Goal: Information Seeking & Learning: Learn about a topic

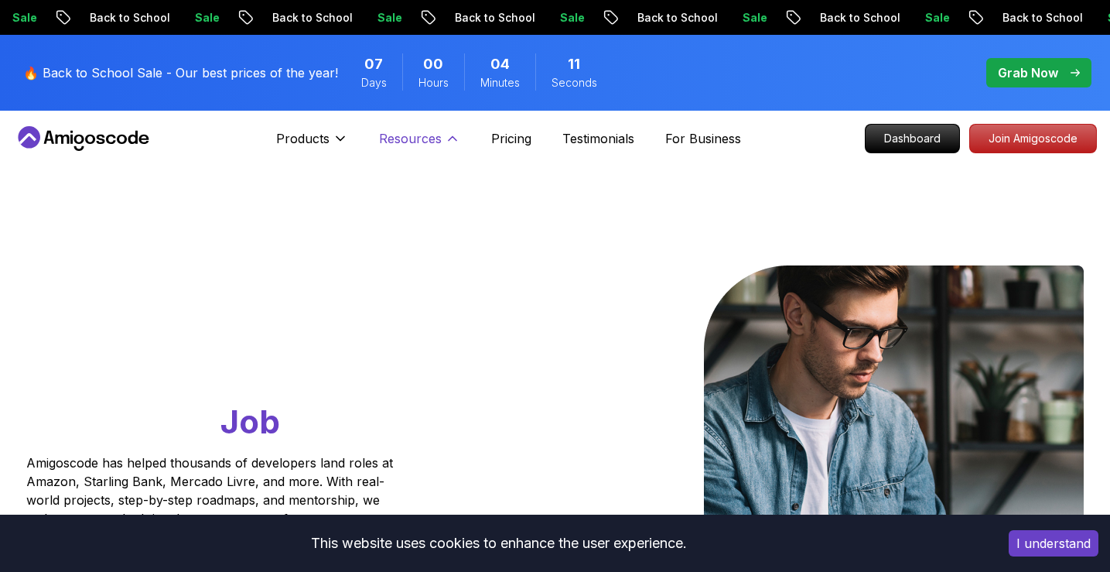
click at [422, 129] on p "Resources" at bounding box center [410, 138] width 63 height 19
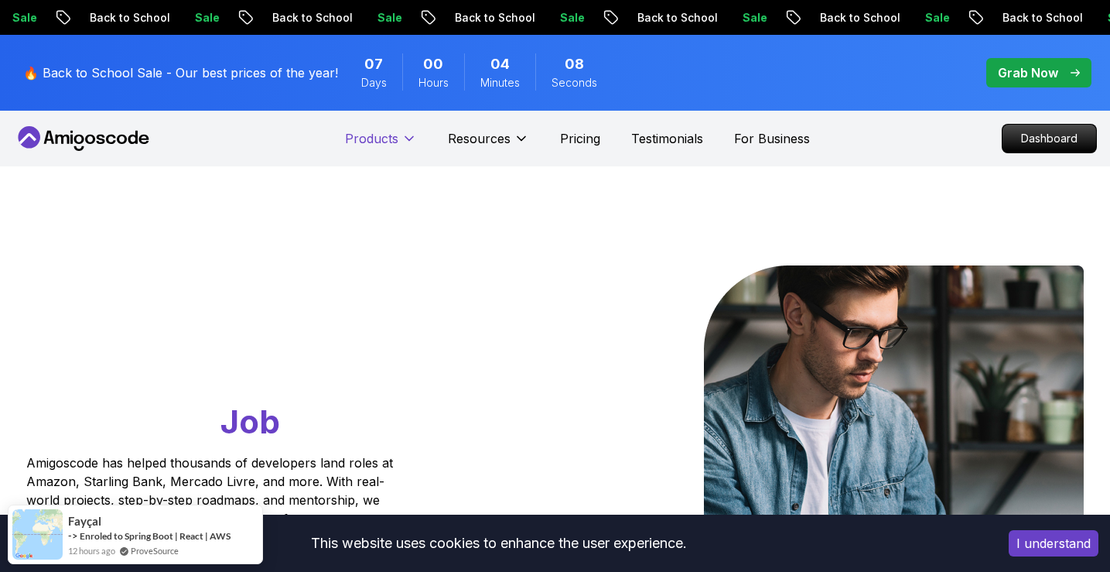
click at [318, 112] on nav "Products Products Portfolly The one-click portfolio builder for developers Cour…" at bounding box center [555, 139] width 1083 height 56
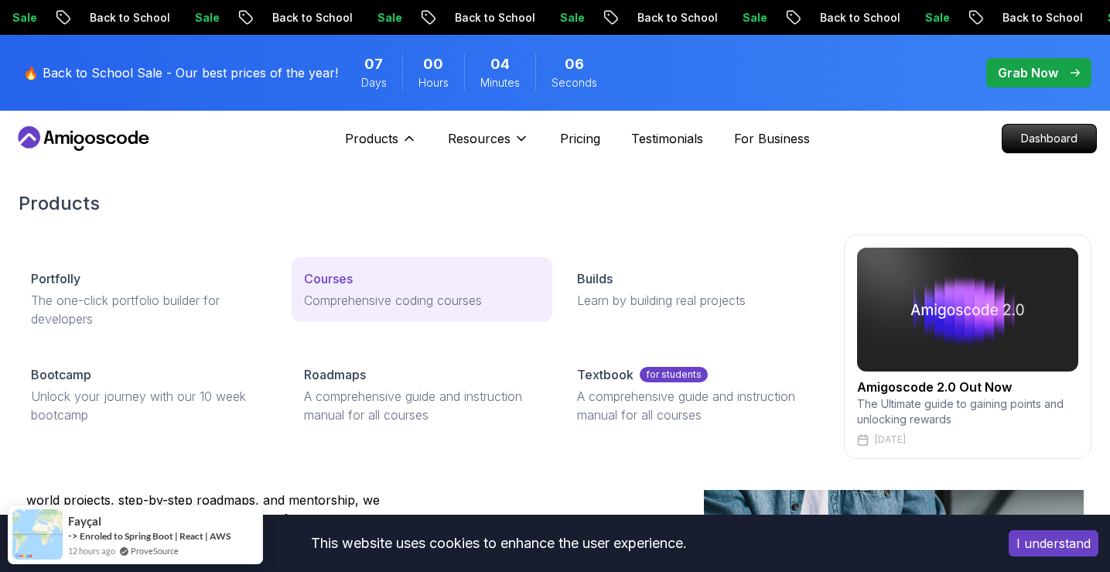
click at [362, 257] on link "Courses Comprehensive coding courses" at bounding box center [422, 289] width 261 height 65
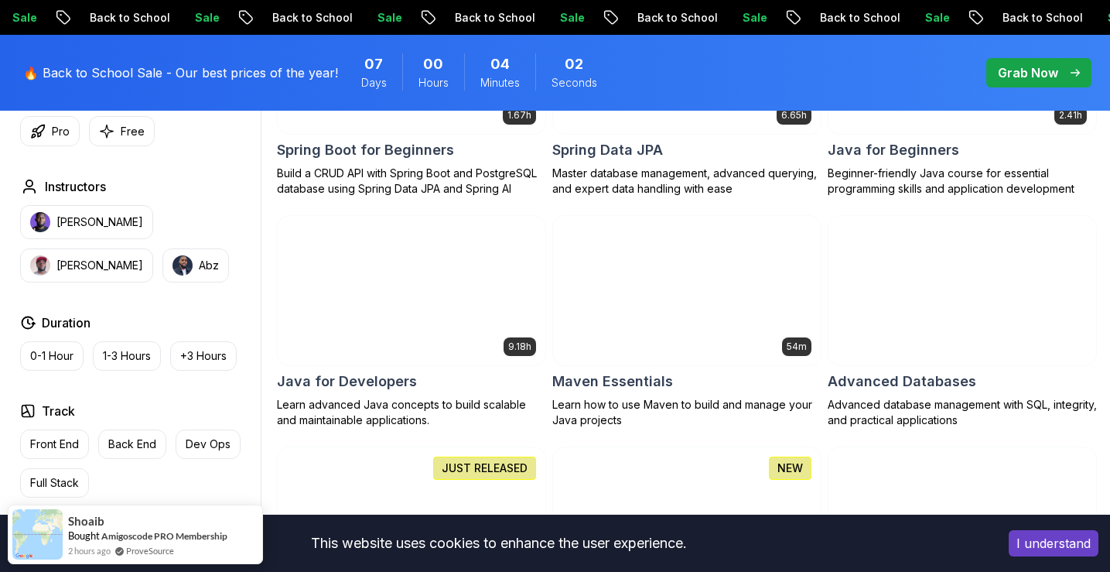
scroll to position [920, 0]
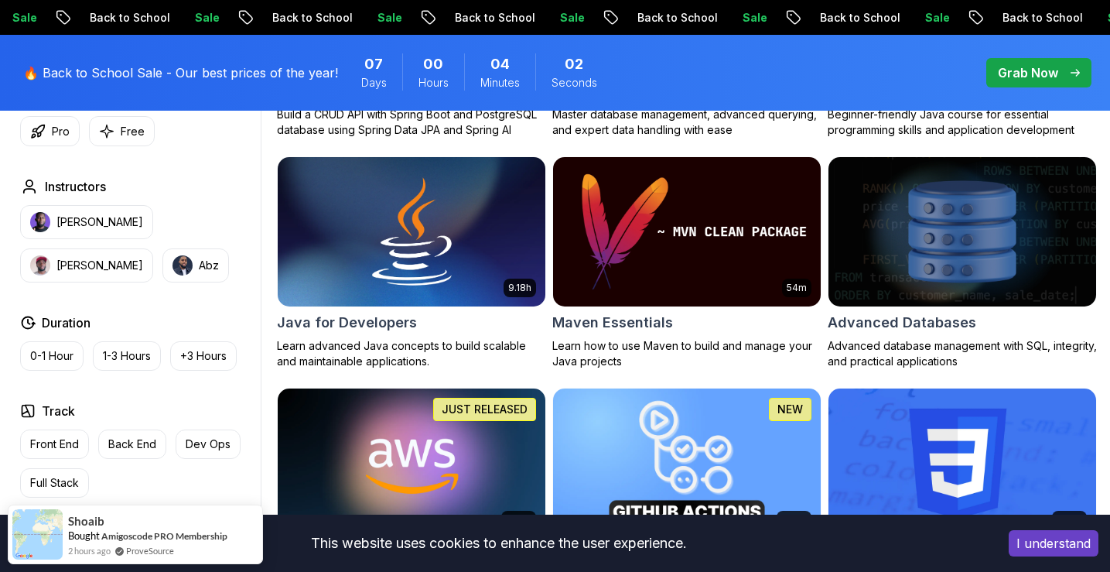
click at [725, 389] on img at bounding box center [686, 463] width 281 height 157
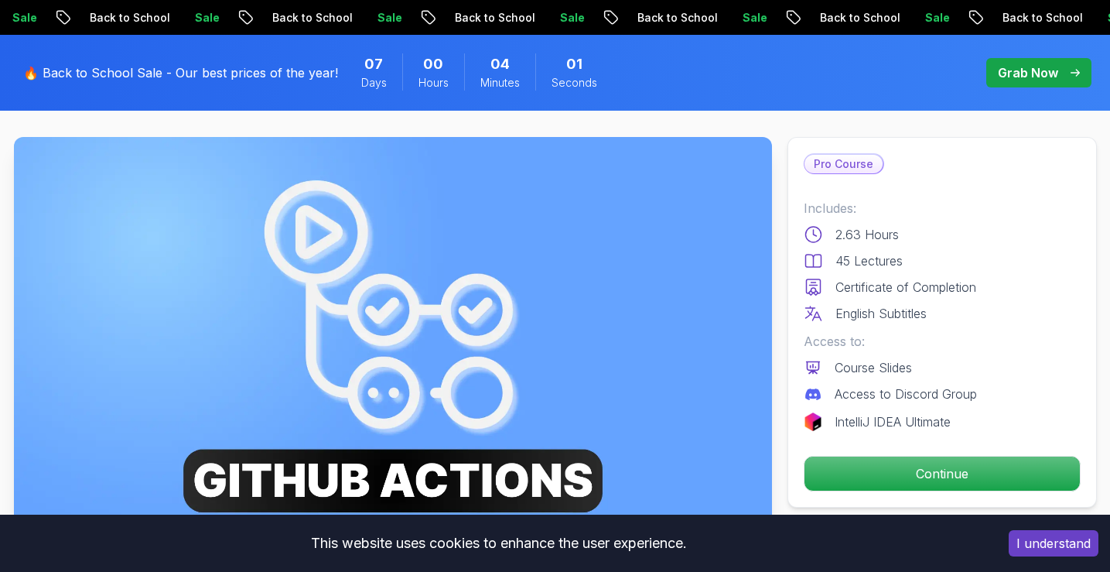
scroll to position [519, 0]
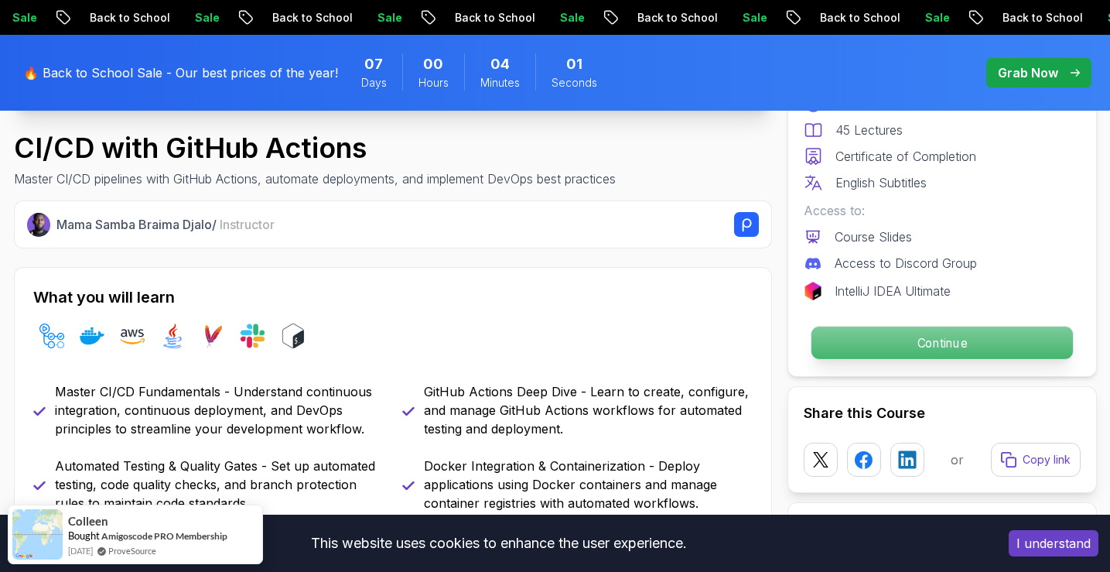
click at [867, 345] on p "Continue" at bounding box center [942, 343] width 262 height 32
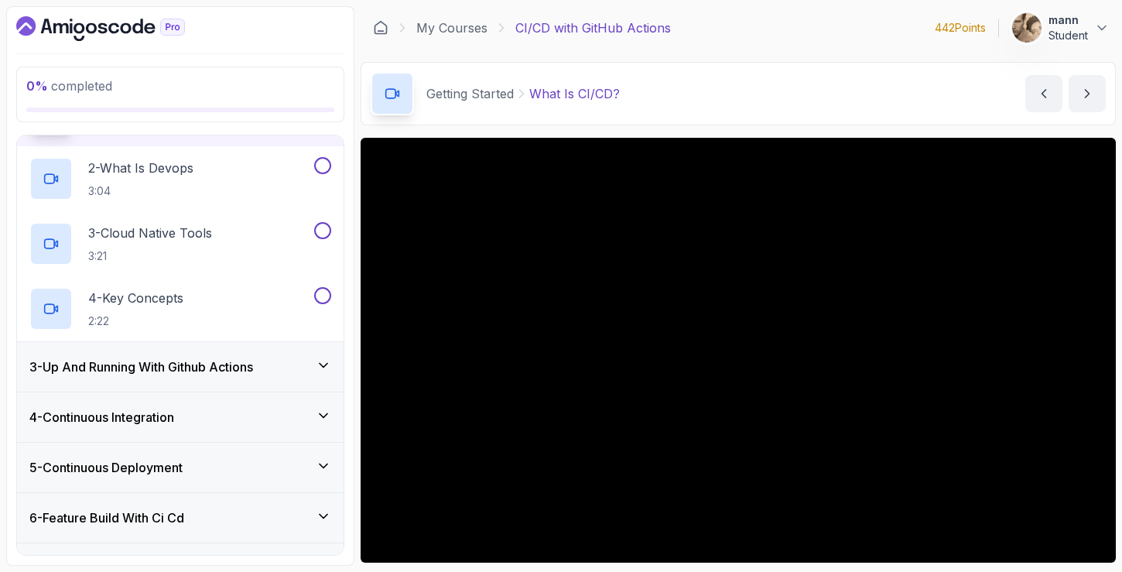
click at [192, 372] on h3 "3 - Up And Running With Github Actions" at bounding box center [141, 366] width 224 height 19
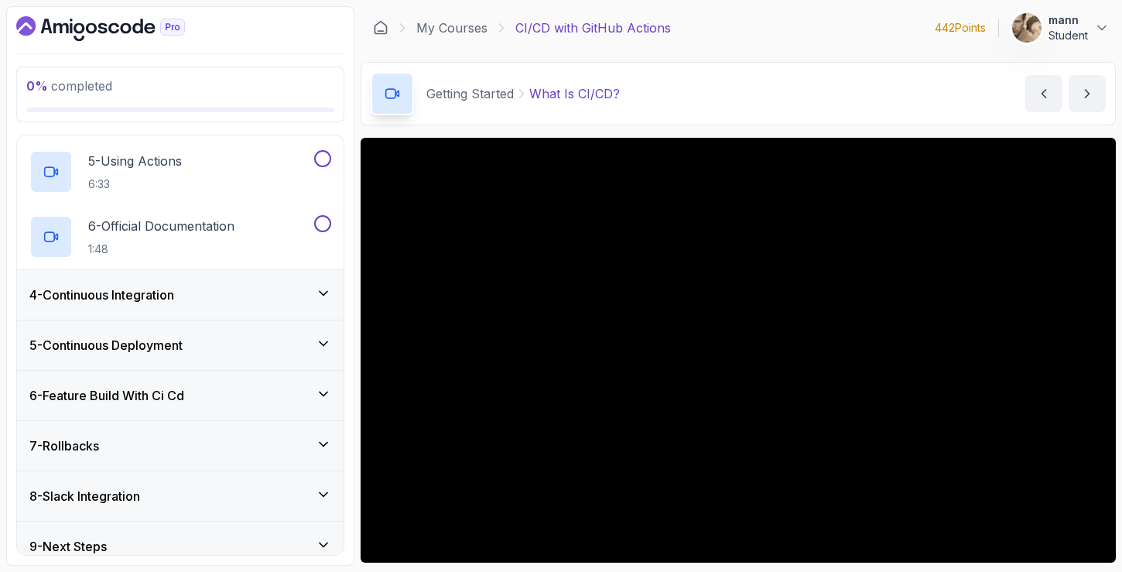
scroll to position [422, 0]
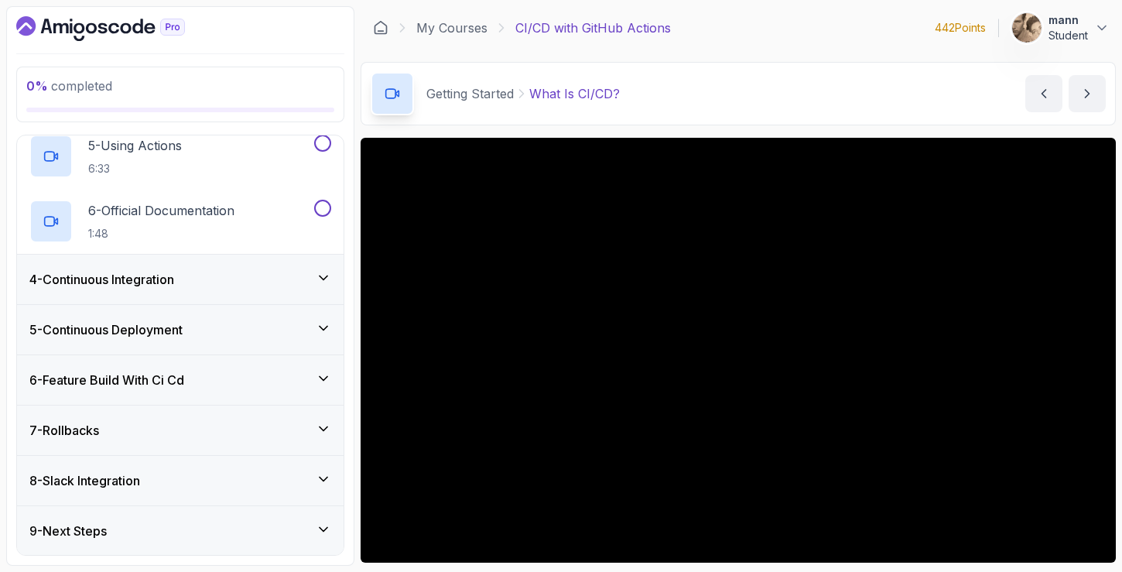
click at [203, 508] on div "9 - Next Steps" at bounding box center [180, 531] width 327 height 50
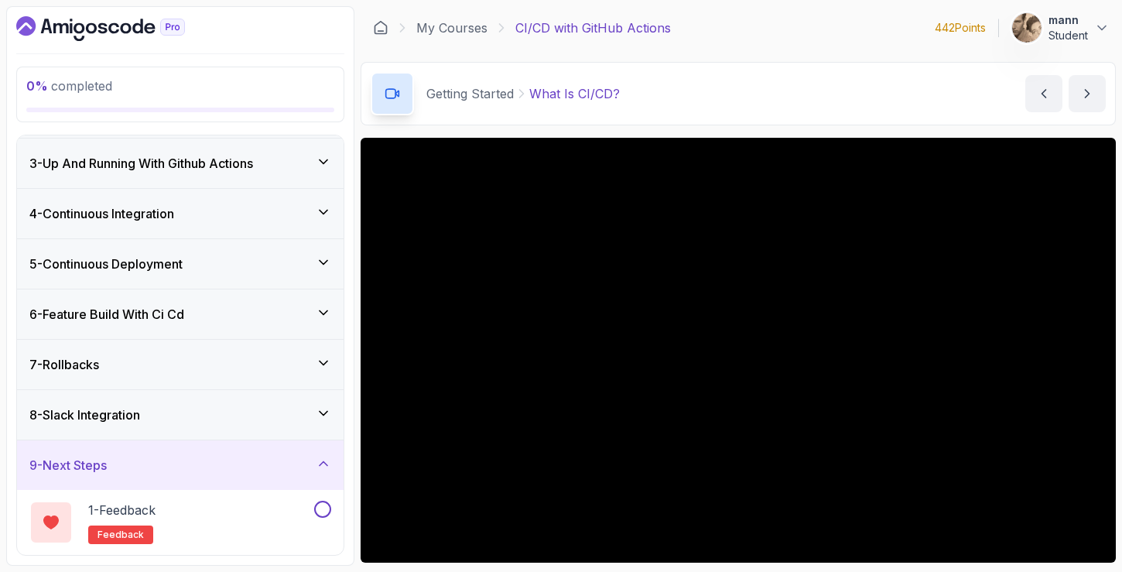
click at [226, 419] on div "8 - Slack Integration" at bounding box center [180, 414] width 302 height 19
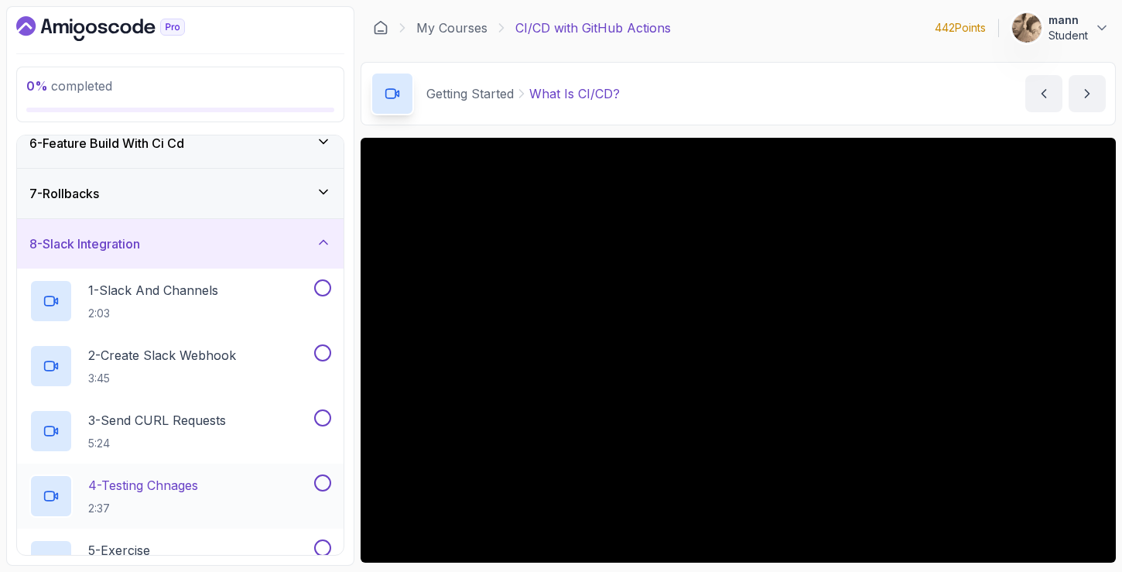
scroll to position [214, 0]
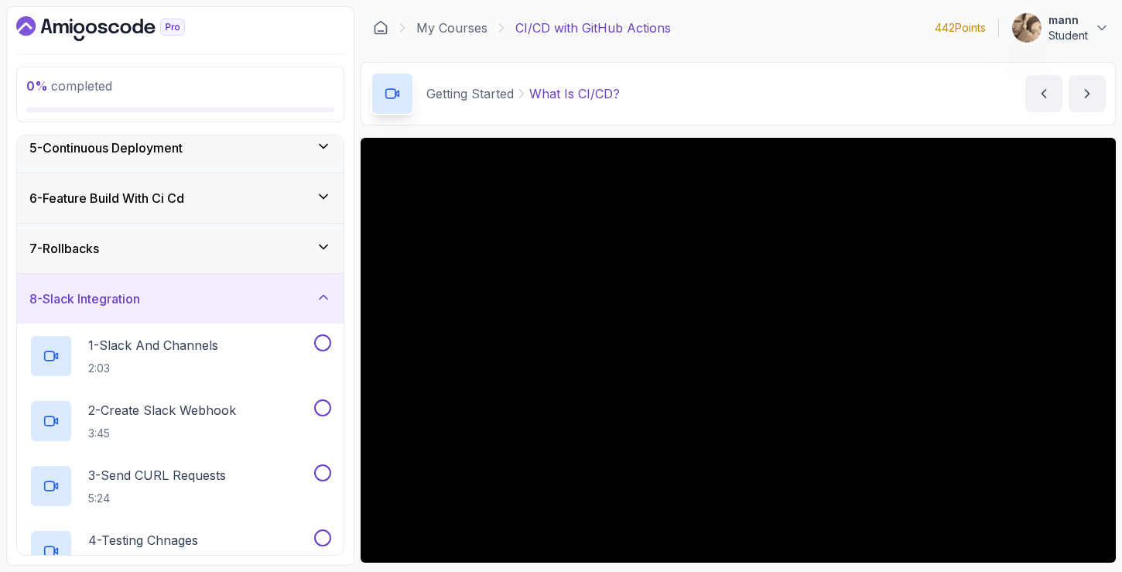
click at [253, 241] on div "7 - Rollbacks" at bounding box center [180, 248] width 302 height 19
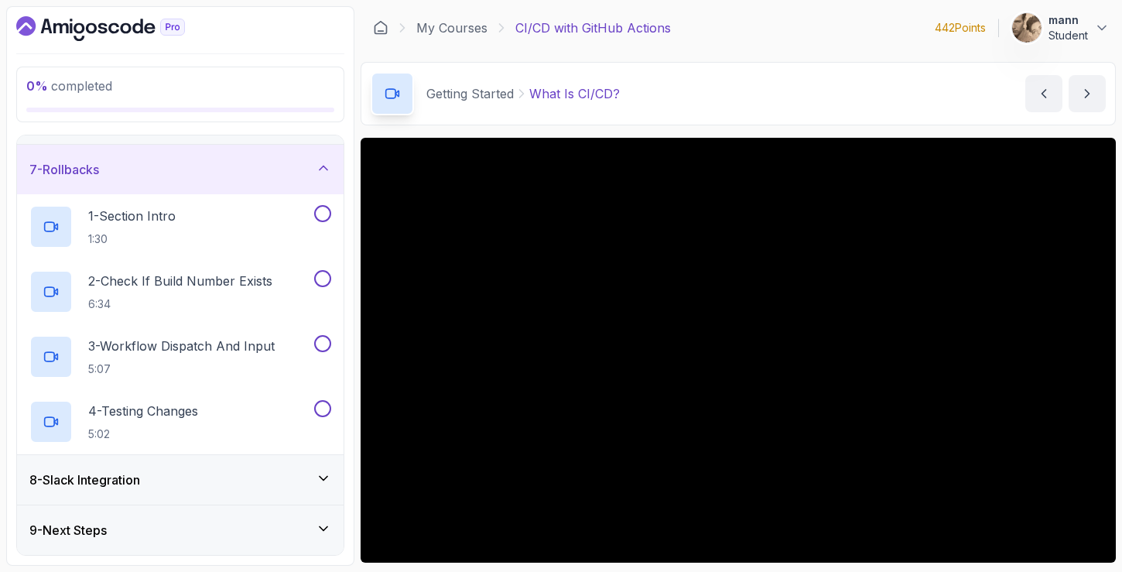
click at [238, 487] on div "8 - Slack Integration" at bounding box center [180, 479] width 302 height 19
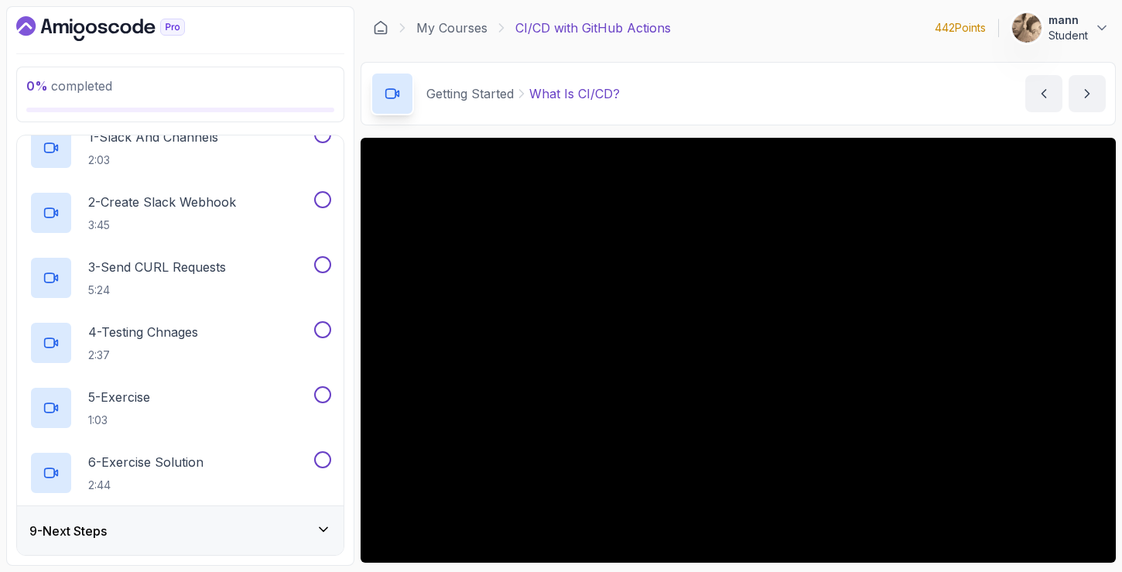
click at [227, 552] on div "9 - Next Steps" at bounding box center [180, 531] width 327 height 50
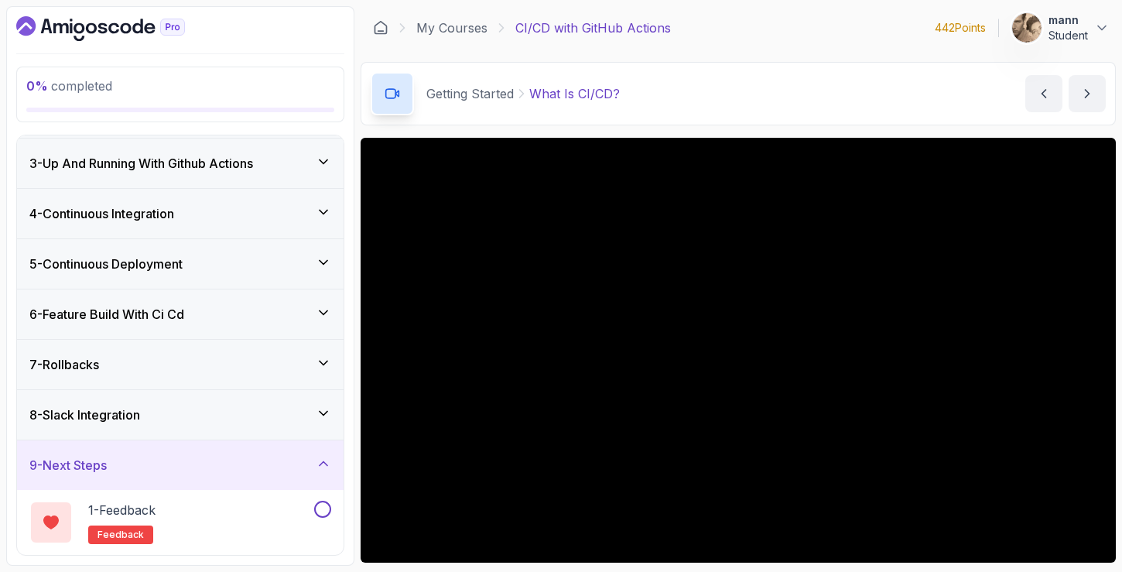
click at [255, 427] on div "8 - Slack Integration" at bounding box center [180, 415] width 327 height 50
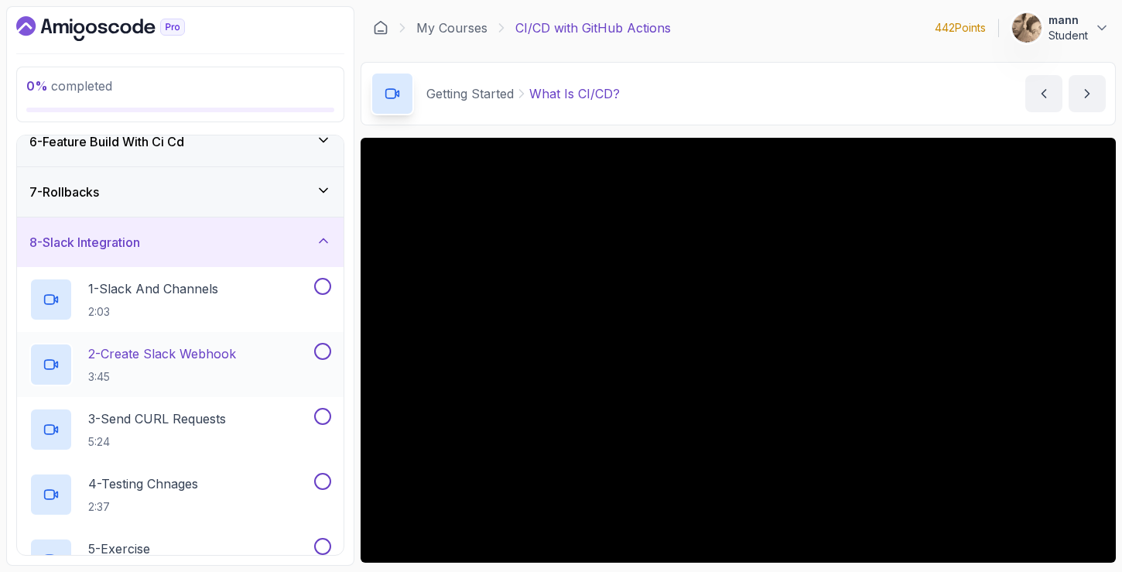
scroll to position [266, 0]
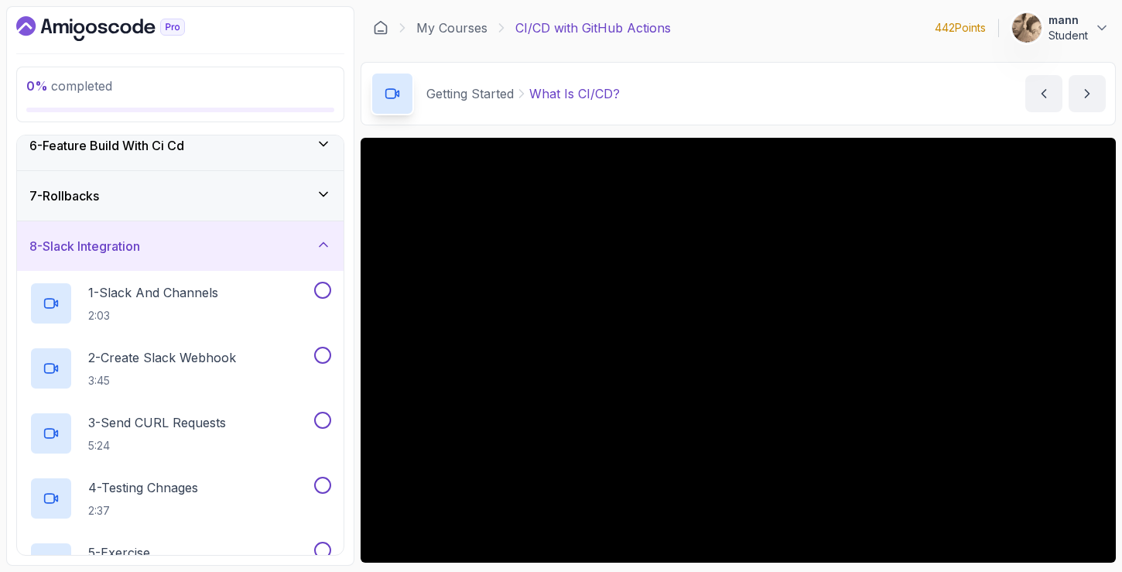
click at [166, 202] on div "7 - Rollbacks" at bounding box center [180, 195] width 302 height 19
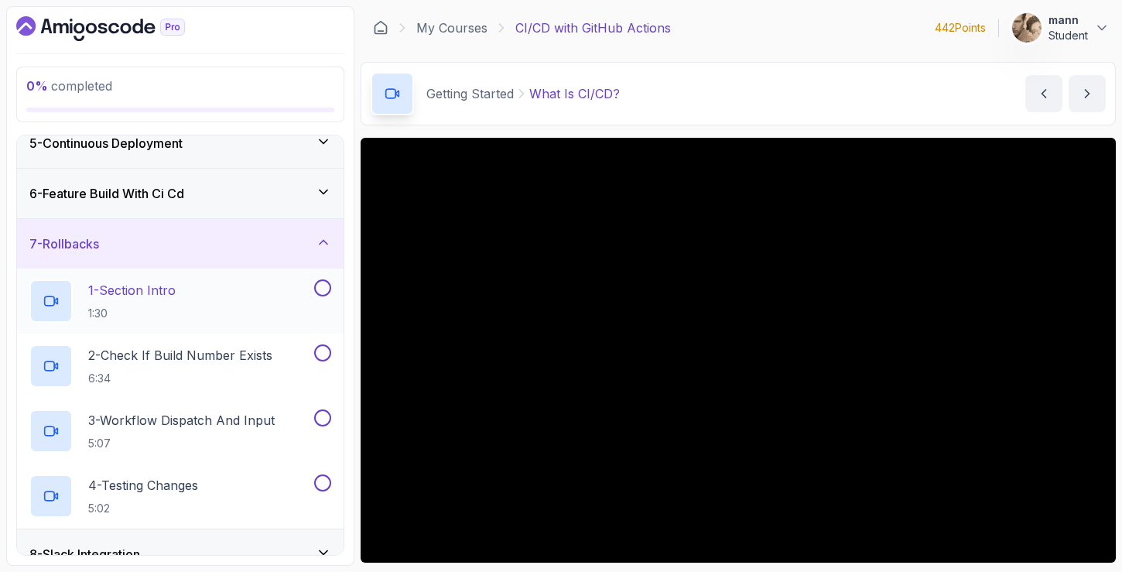
scroll to position [156, 0]
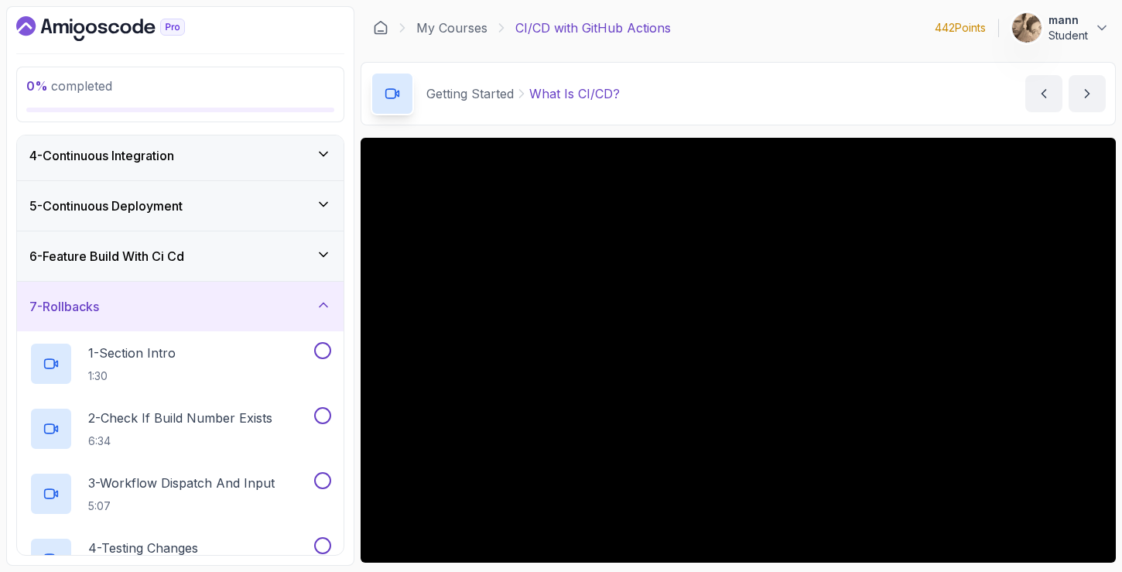
click at [653, 347] on div at bounding box center [738, 350] width 755 height 425
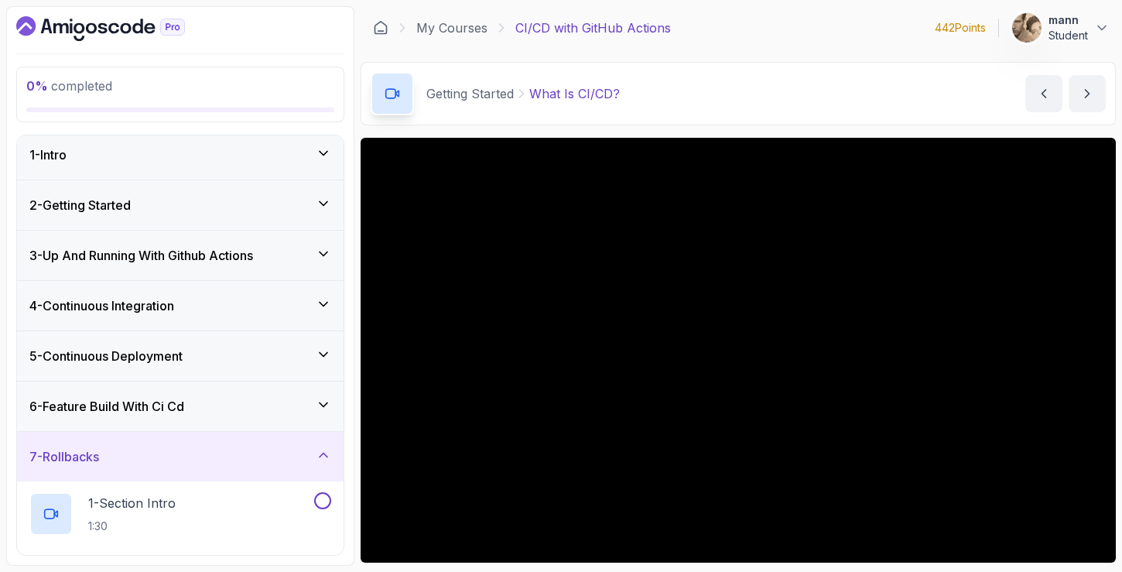
scroll to position [0, 0]
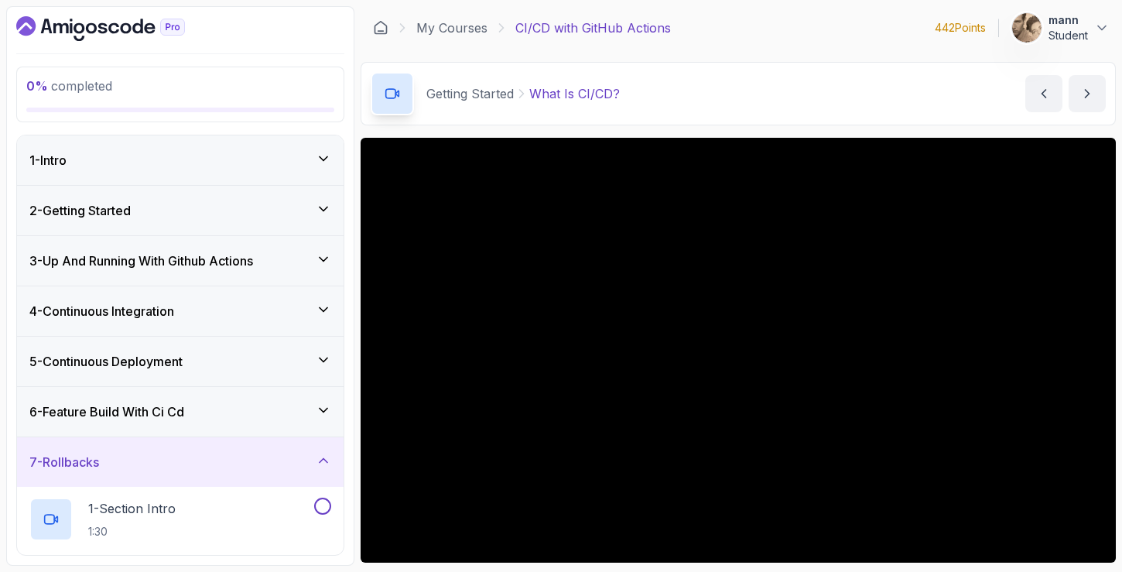
click at [251, 151] on div "1 - Intro" at bounding box center [180, 160] width 302 height 19
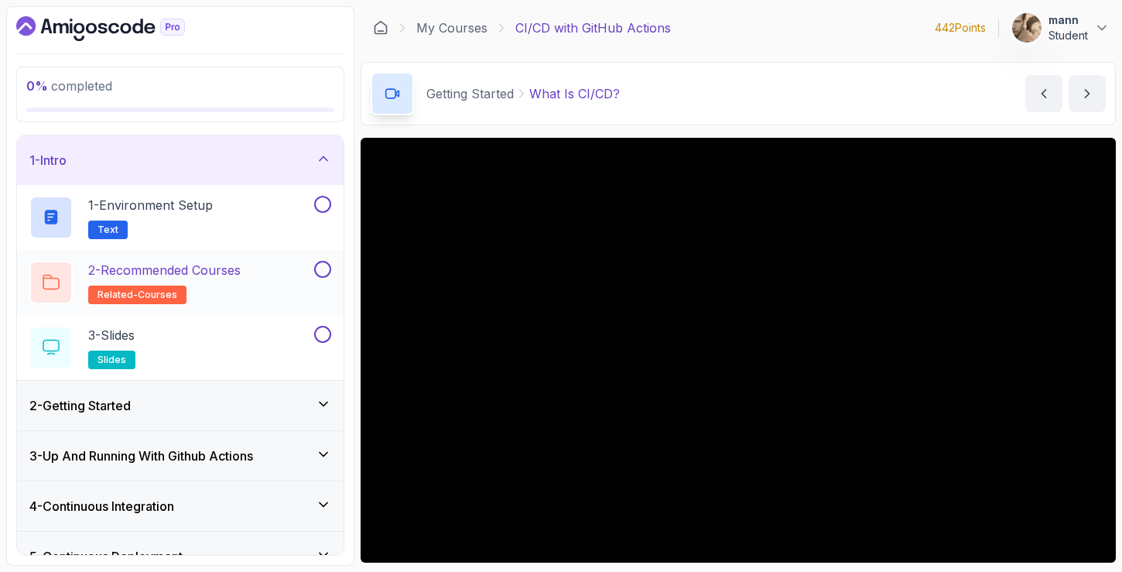
click at [207, 270] on p "2 - Recommended Courses" at bounding box center [164, 270] width 152 height 19
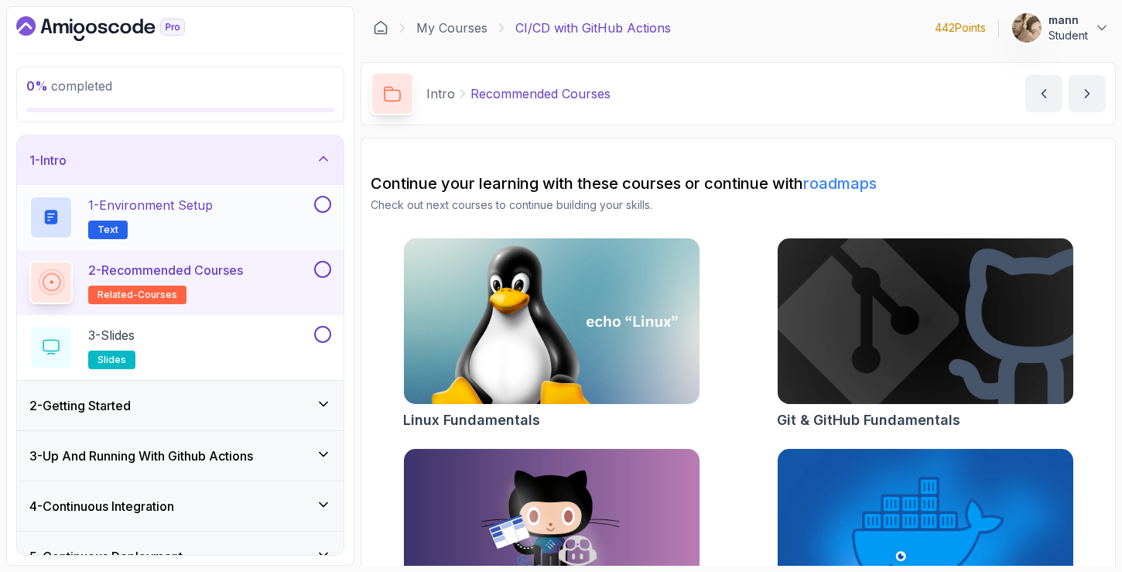
click at [228, 224] on div "1 - Environment Setup Text" at bounding box center [170, 217] width 282 height 43
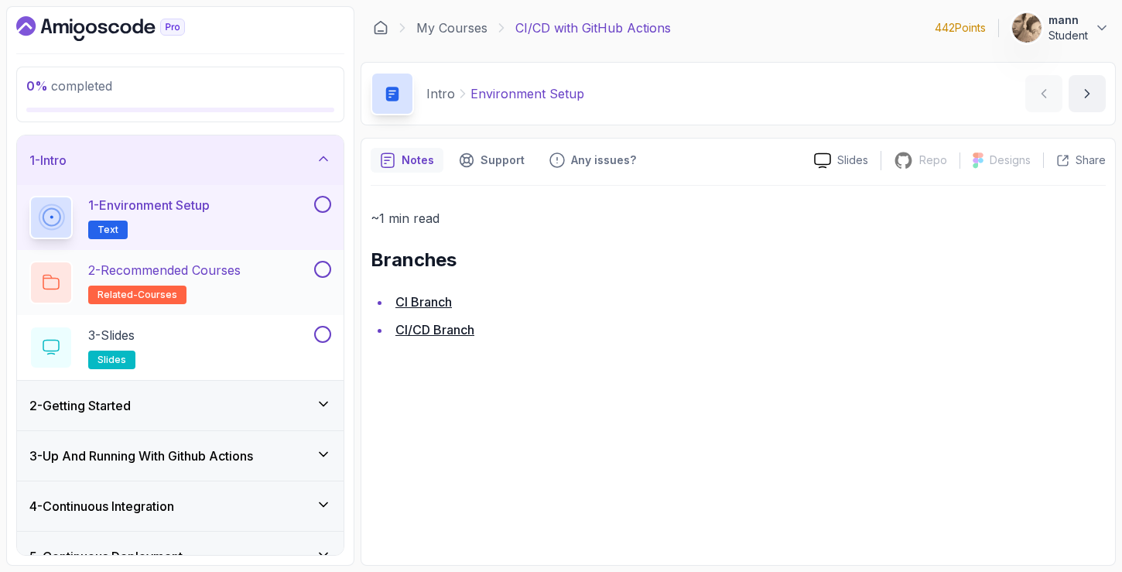
click at [227, 279] on h2 "2 - Recommended Courses related-courses" at bounding box center [164, 282] width 152 height 43
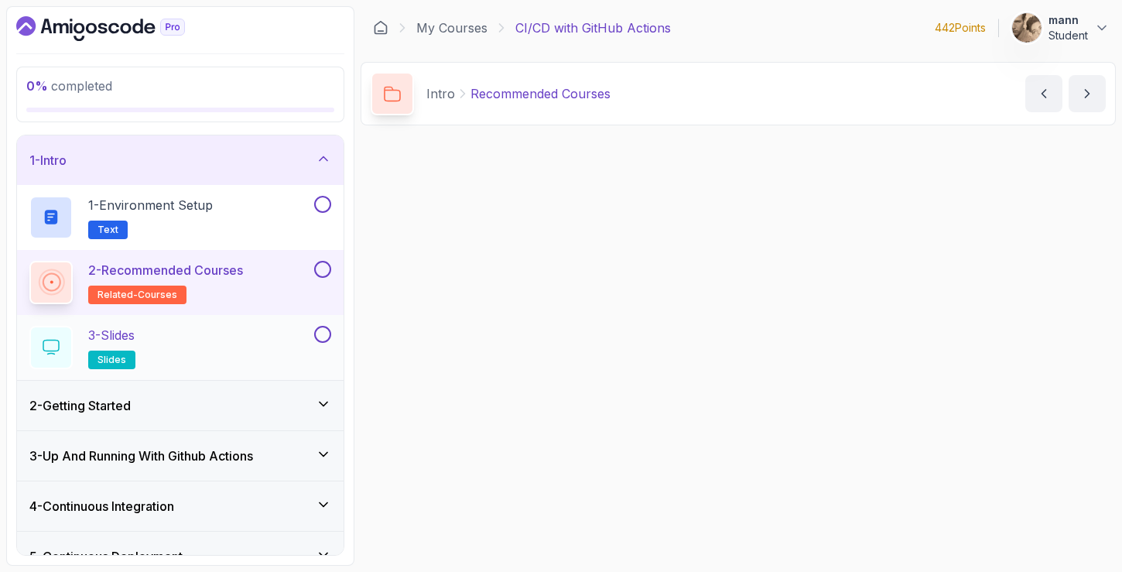
click at [220, 331] on div "3 - Slides slides" at bounding box center [170, 347] width 282 height 43
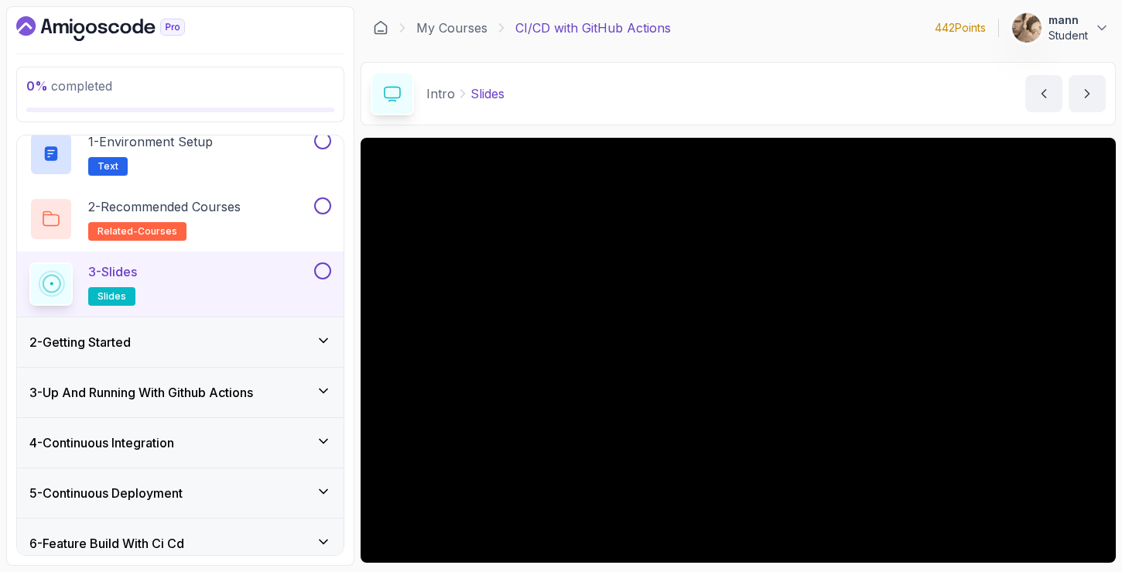
scroll to position [69, 0]
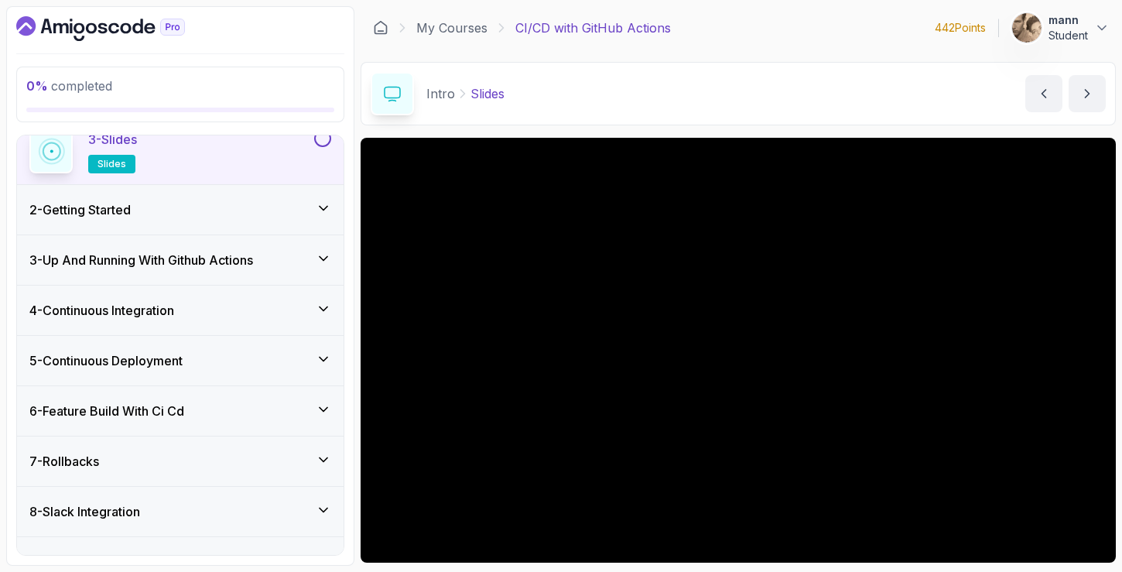
click at [231, 184] on div "2 - Getting Started" at bounding box center [180, 209] width 327 height 50
click at [224, 198] on div "2 - Getting Started" at bounding box center [180, 210] width 327 height 50
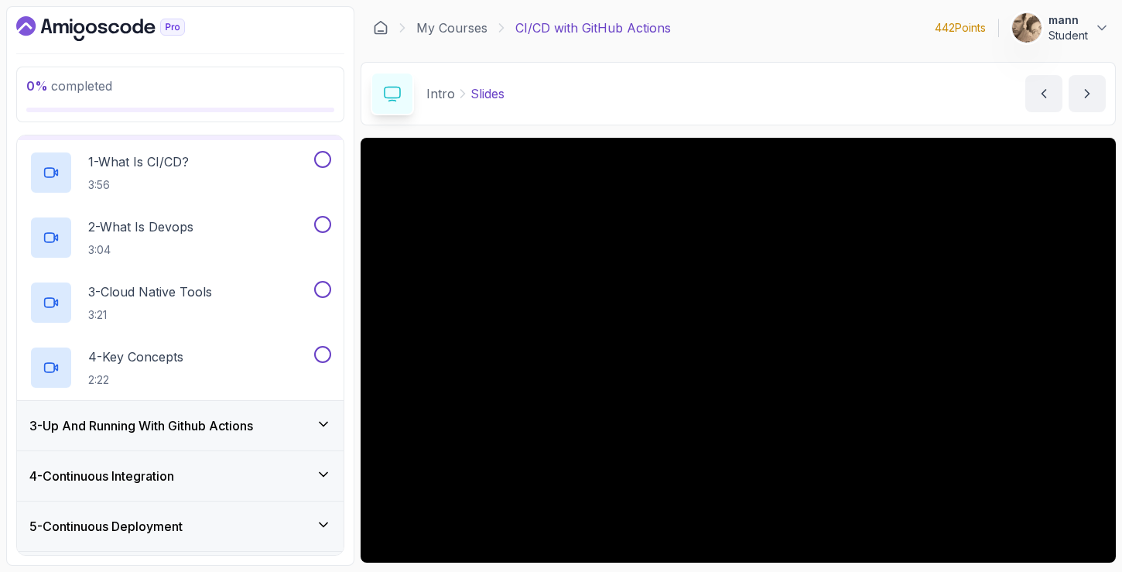
click at [216, 424] on h3 "3 - Up And Running With Github Actions" at bounding box center [141, 425] width 224 height 19
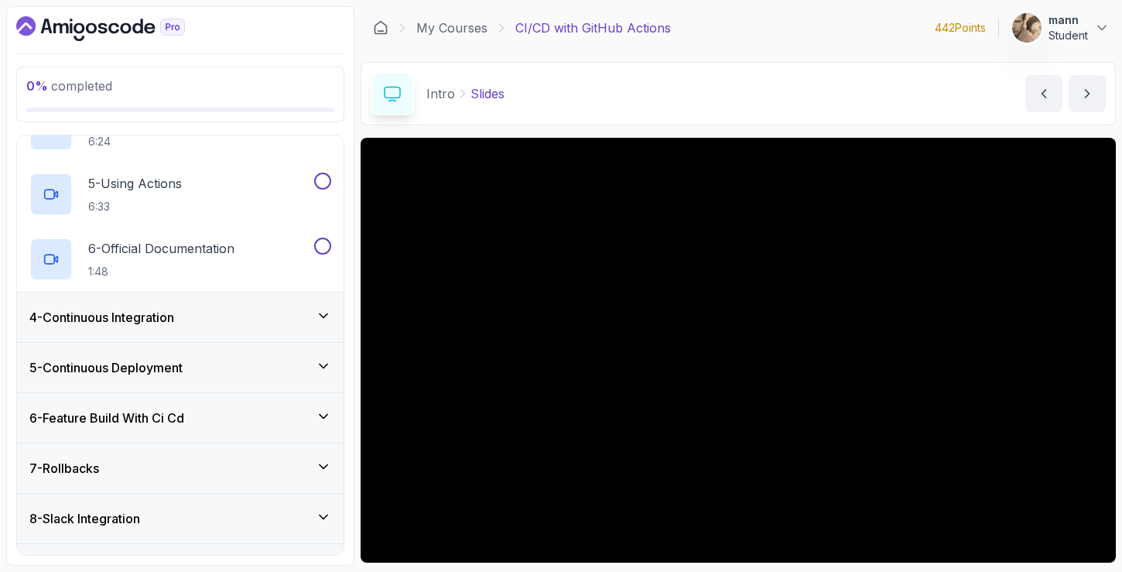
click at [272, 321] on div "4 - Continuous Integration" at bounding box center [180, 317] width 302 height 19
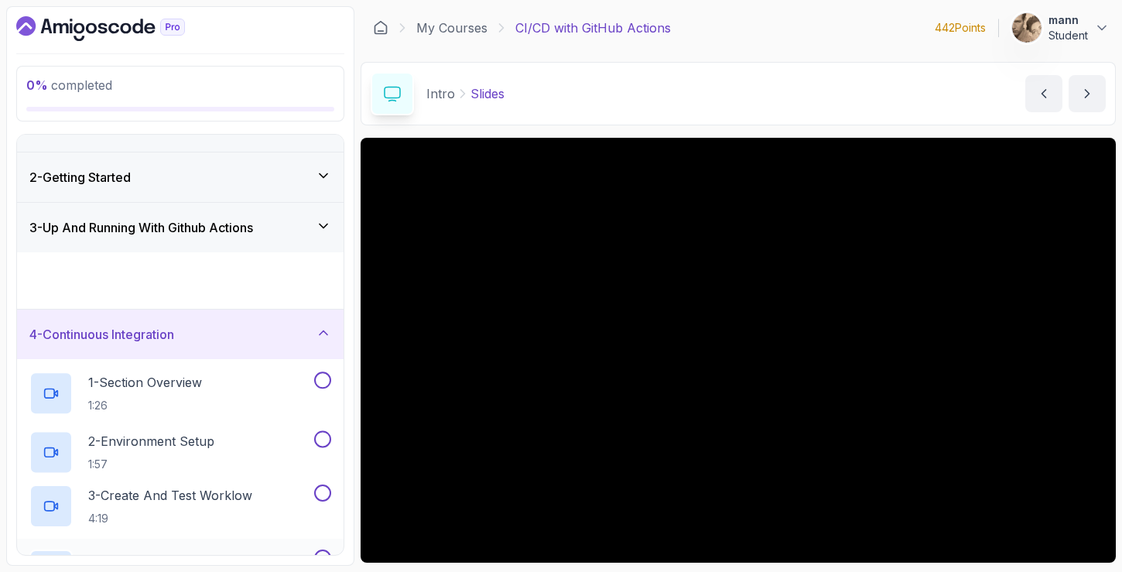
scroll to position [356, 0]
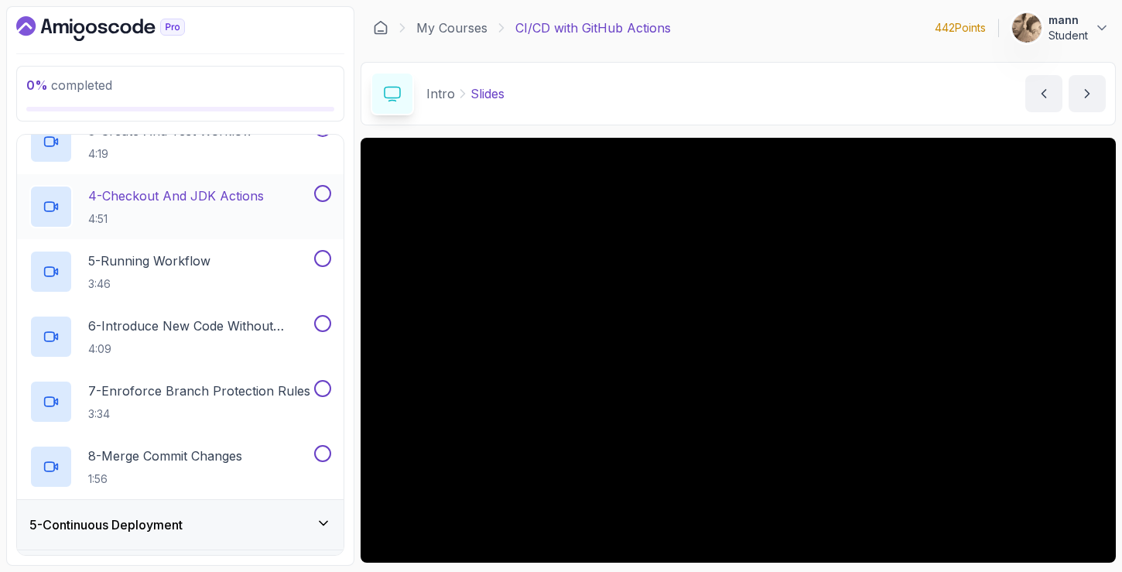
click at [223, 528] on div "5 - Continuous Deployment" at bounding box center [180, 524] width 302 height 19
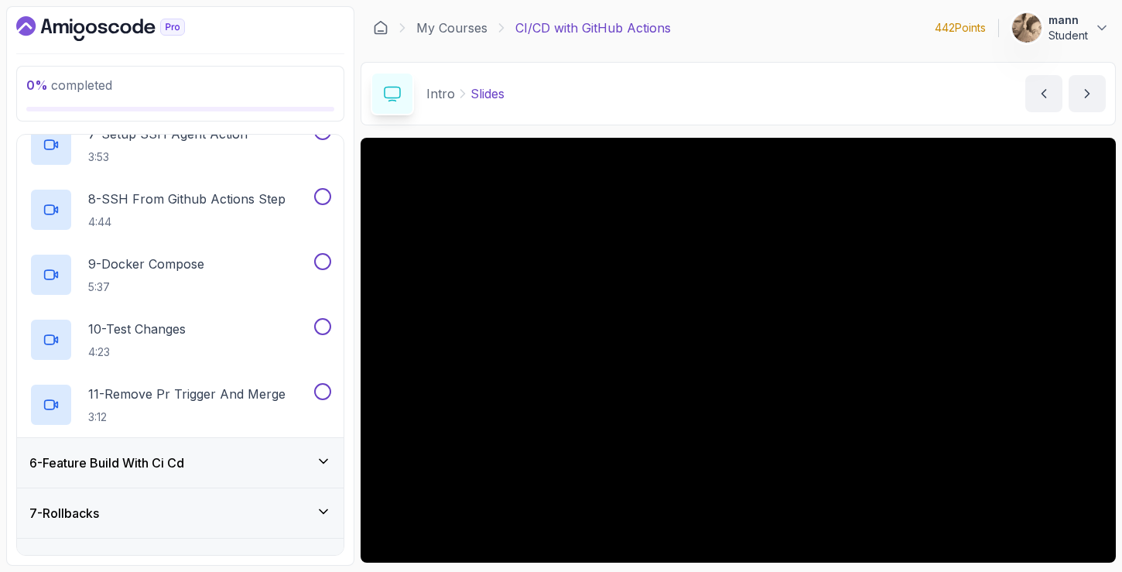
click at [271, 473] on div "6 - Feature Build With Ci Cd" at bounding box center [180, 463] width 327 height 50
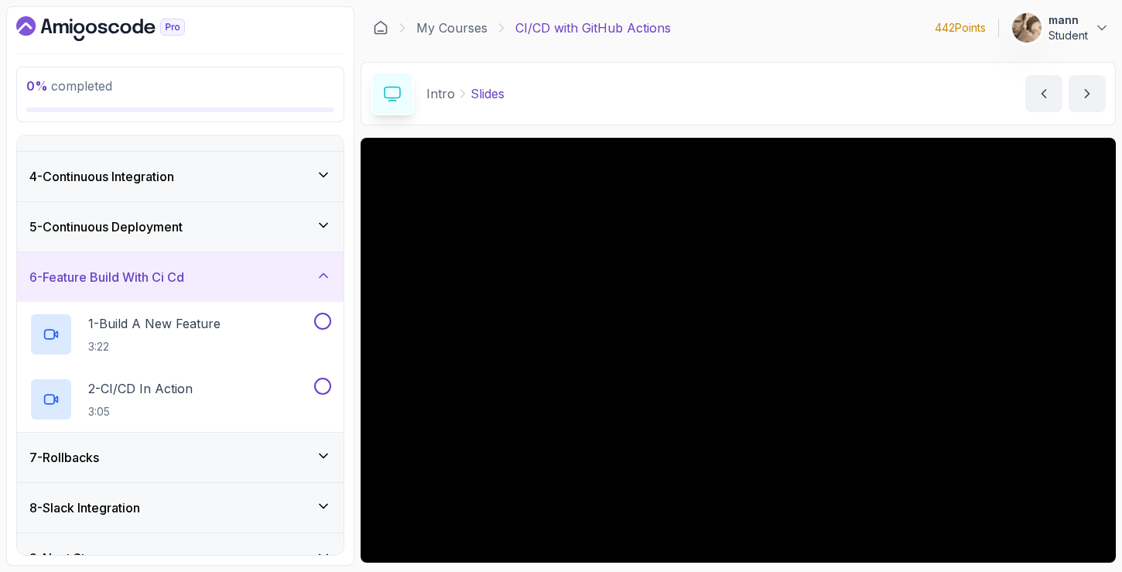
scroll to position [162, 0]
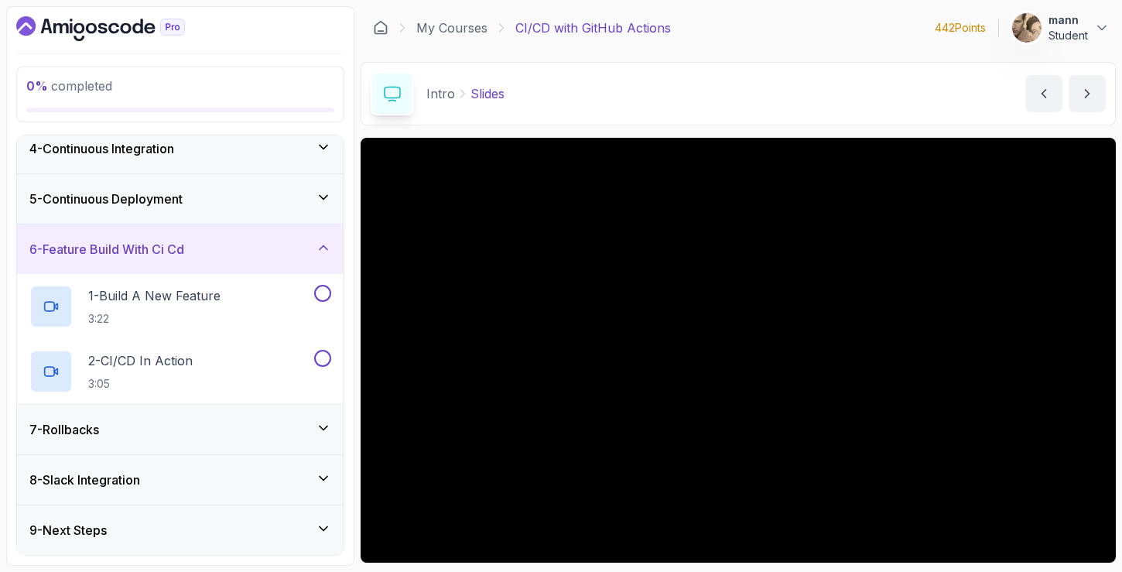
click at [285, 416] on div "7 - Rollbacks" at bounding box center [180, 430] width 327 height 50
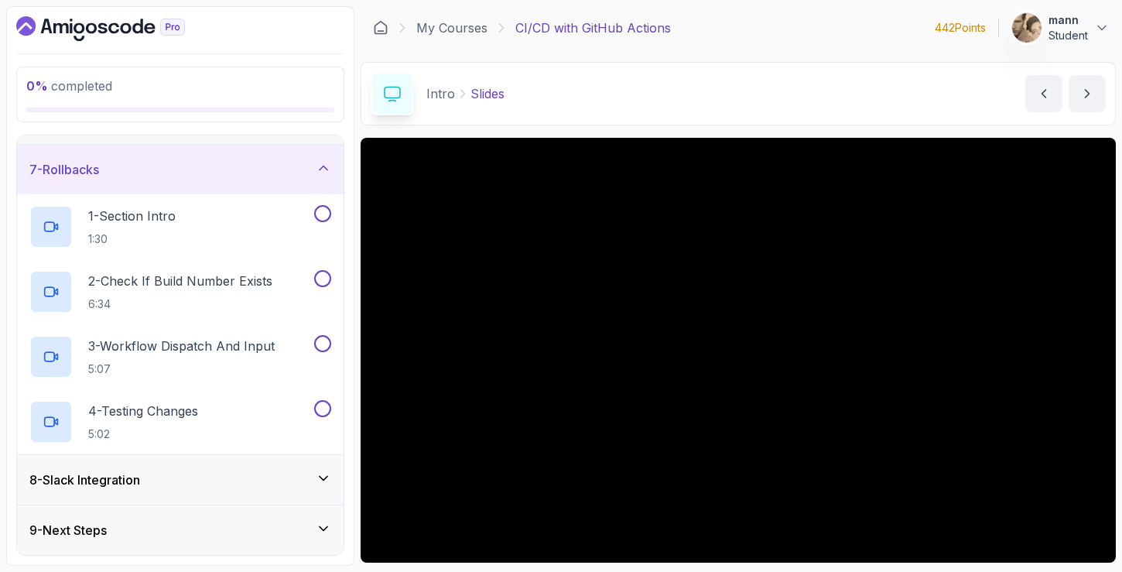
click at [272, 478] on div "8 - Slack Integration" at bounding box center [180, 479] width 302 height 19
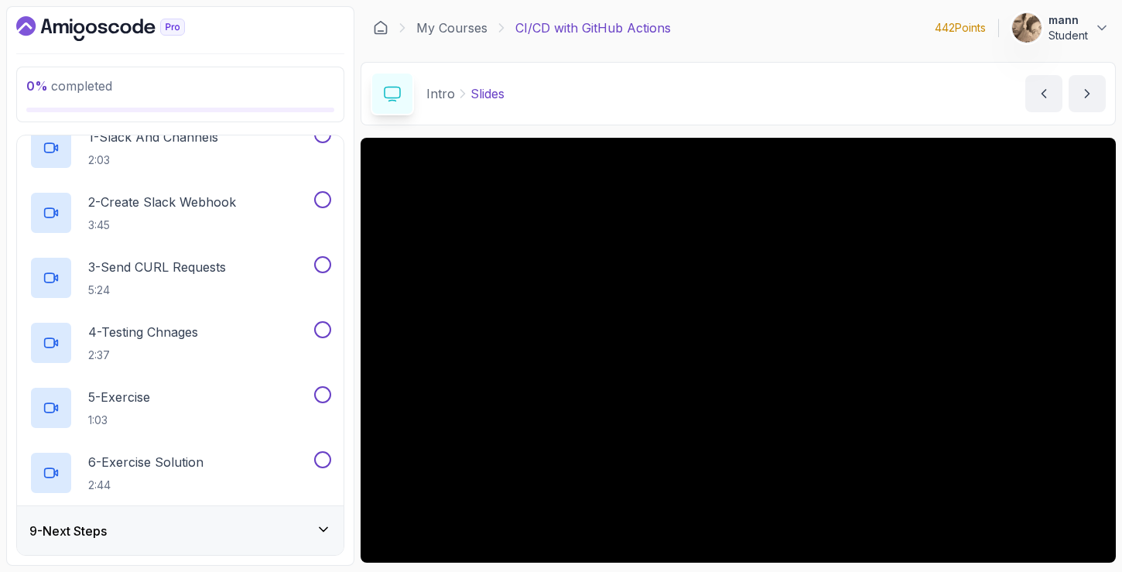
click at [252, 535] on div "9 - Next Steps" at bounding box center [180, 531] width 302 height 19
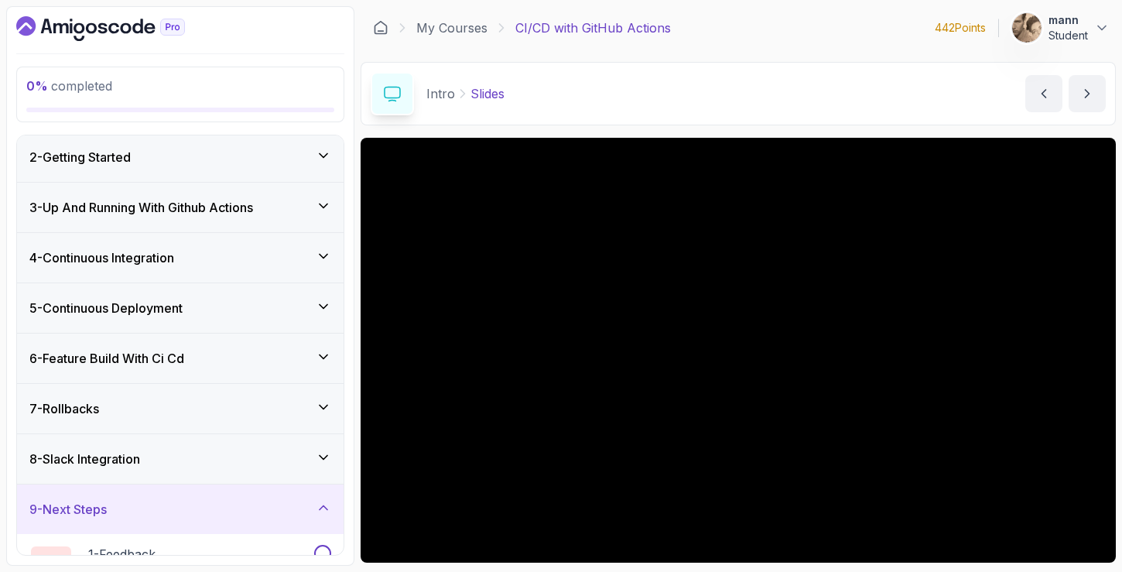
scroll to position [97, 0]
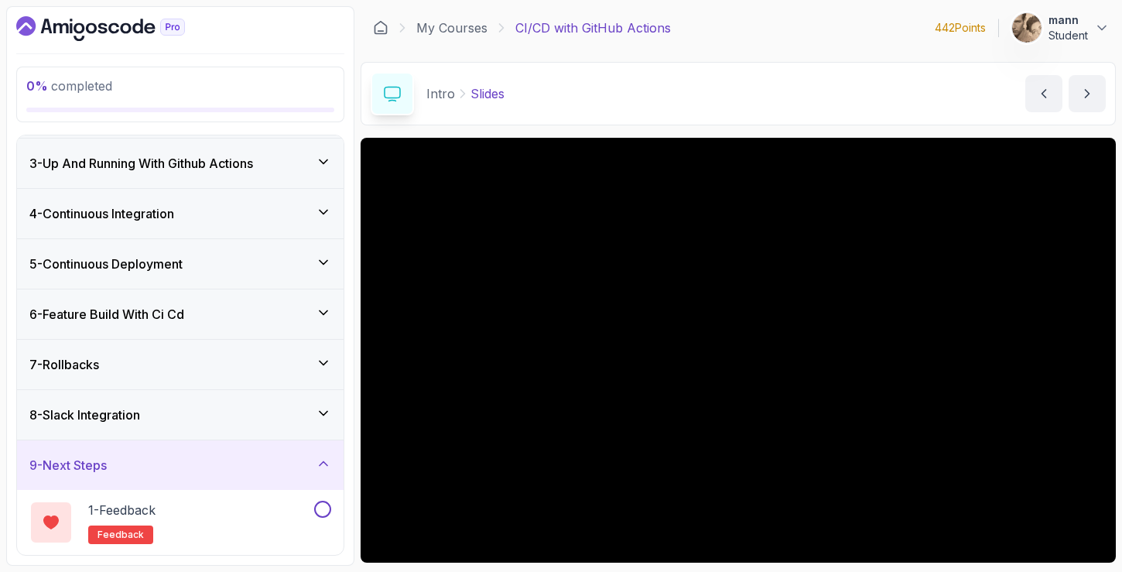
click at [132, 29] on icon "Dashboard" at bounding box center [137, 26] width 11 height 15
